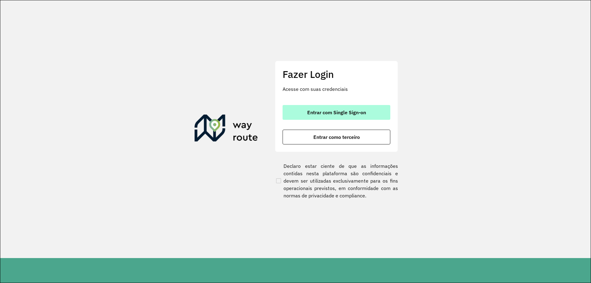
click at [361, 111] on span "Entrar com Single Sign-on" at bounding box center [336, 112] width 59 height 5
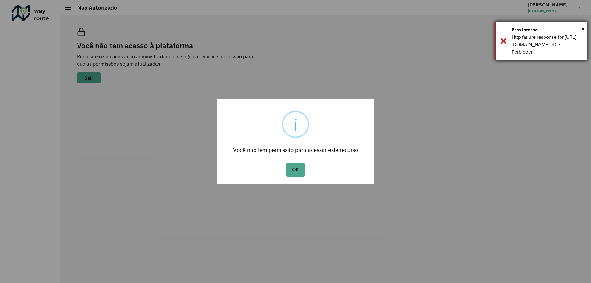
click at [503, 45] on div "× Erro interno Http failure response for https://roteirizador.ambev.com.br/api/…" at bounding box center [541, 41] width 92 height 39
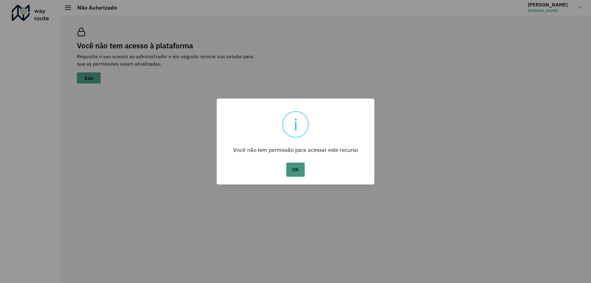
click at [295, 172] on button "OK" at bounding box center [295, 170] width 18 height 14
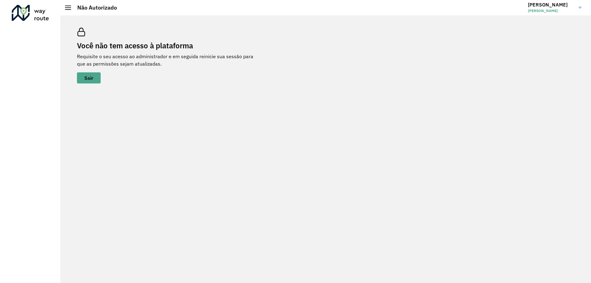
click at [581, 9] on link "RICARDO RICARDO LUCIANO DA SILVA FILHO" at bounding box center [557, 8] width 58 height 16
